Goal: Task Accomplishment & Management: Complete application form

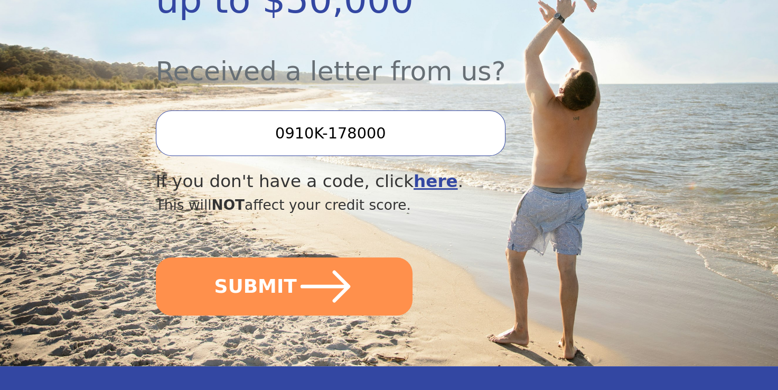
scroll to position [370, 0]
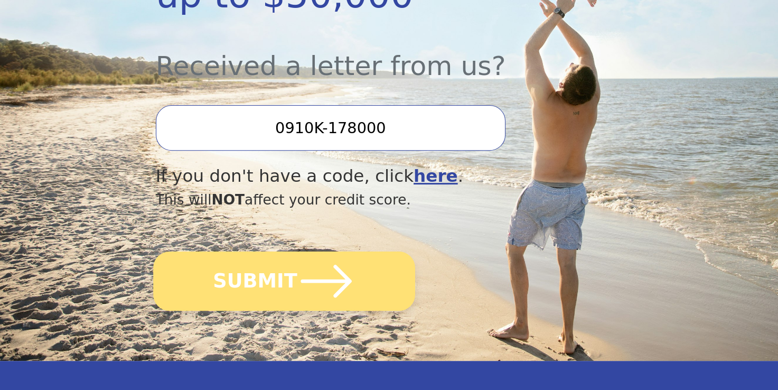
click at [356, 263] on button "SUBMIT" at bounding box center [284, 280] width 262 height 59
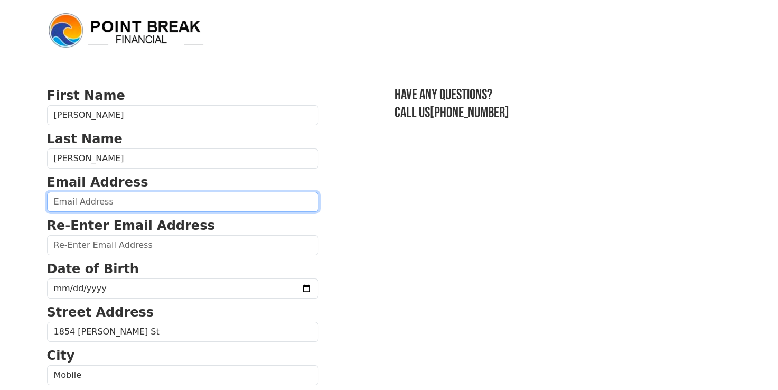
click at [85, 206] on input "email" at bounding box center [183, 202] width 272 height 20
type input "[EMAIL_ADDRESS][DOMAIN_NAME]"
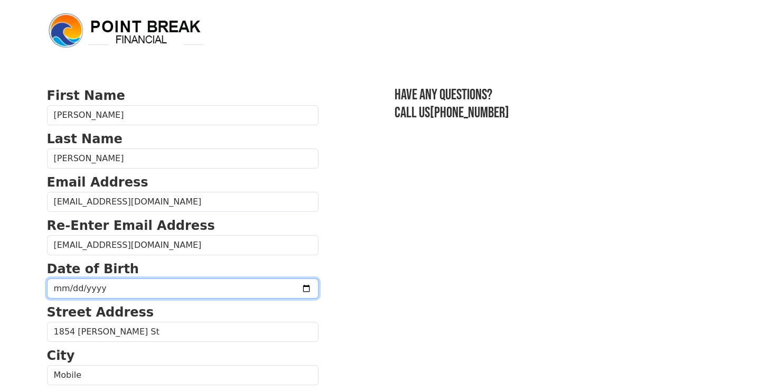
click at [74, 292] on input "date" at bounding box center [183, 288] width 272 height 20
click at [63, 288] on input "date" at bounding box center [183, 288] width 272 height 20
type input "[DATE]"
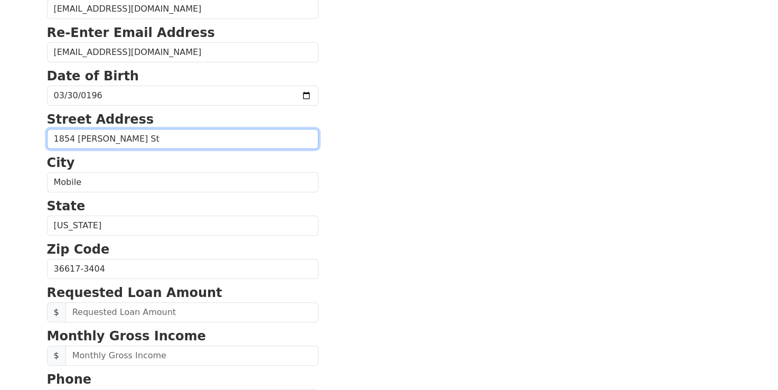
scroll to position [211, 0]
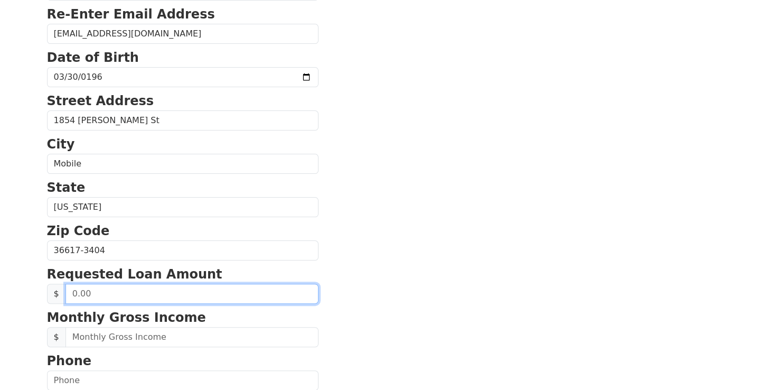
click at [101, 291] on input "text" at bounding box center [192, 294] width 253 height 20
type input "40,000.00"
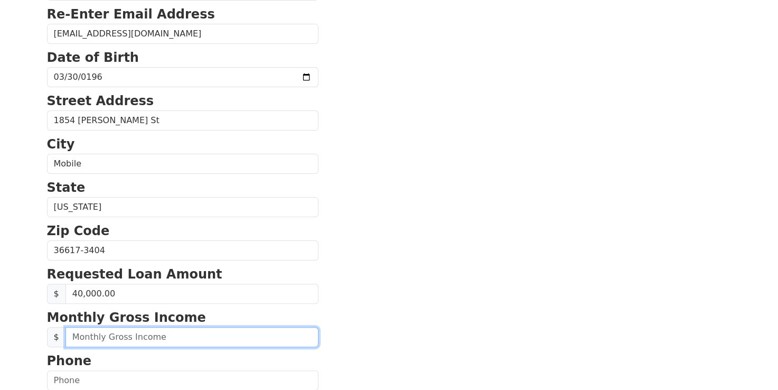
drag, startPoint x: 96, startPoint y: 338, endPoint x: 67, endPoint y: 335, distance: 29.2
click at [67, 335] on input "text" at bounding box center [192, 337] width 253 height 20
type input "3,000.00"
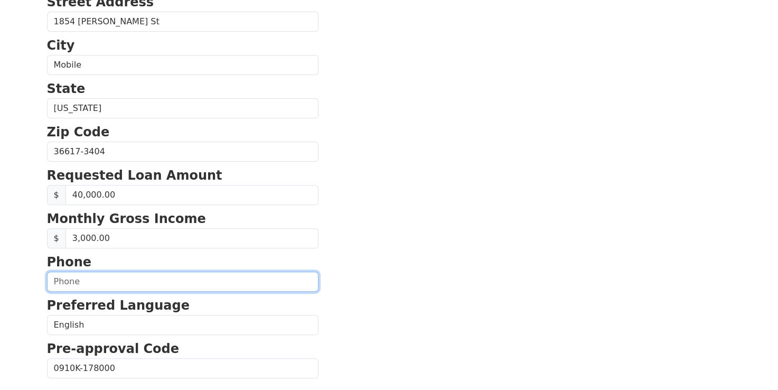
scroll to position [317, 0]
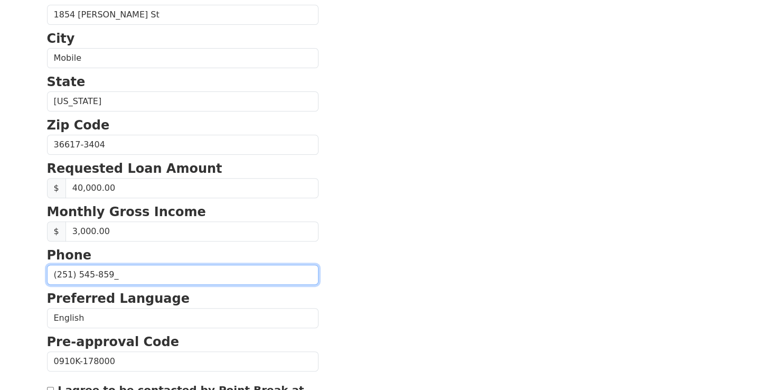
type input "[PHONE_NUMBER]"
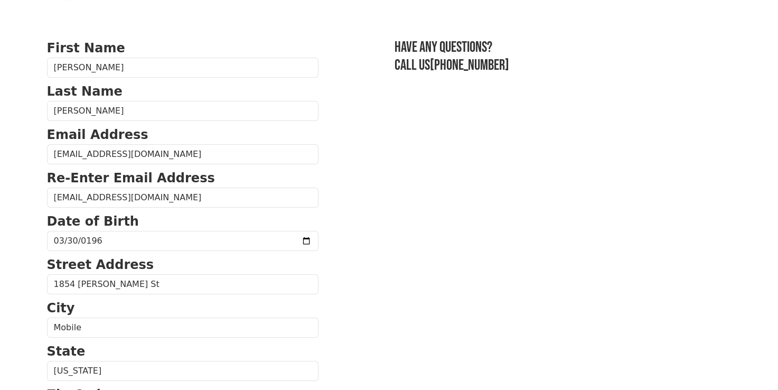
scroll to position [0, 0]
